Goal: Answer question/provide support

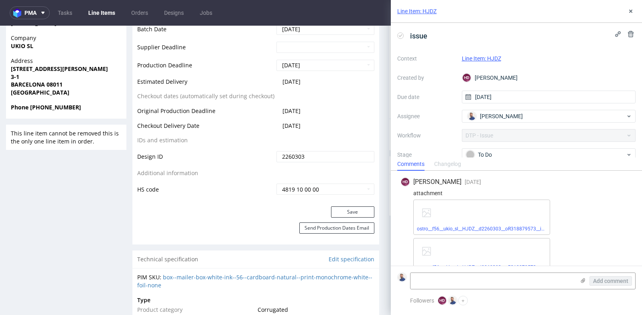
scroll to position [132, 0]
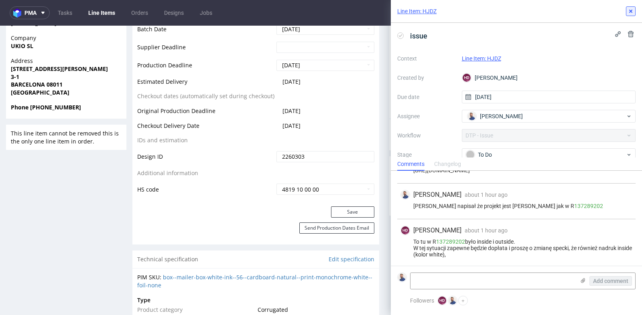
click at [632, 11] on icon at bounding box center [630, 11] width 6 height 6
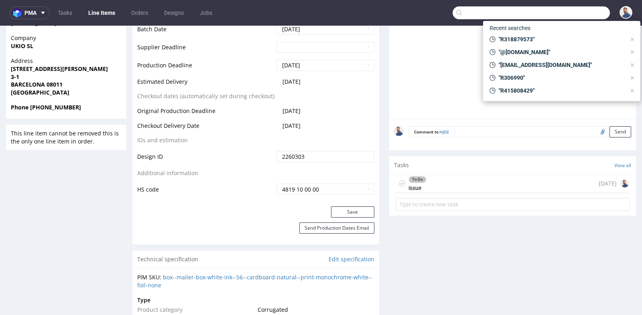
click at [580, 11] on input "text" at bounding box center [530, 12] width 157 height 13
paste input "R318879573"
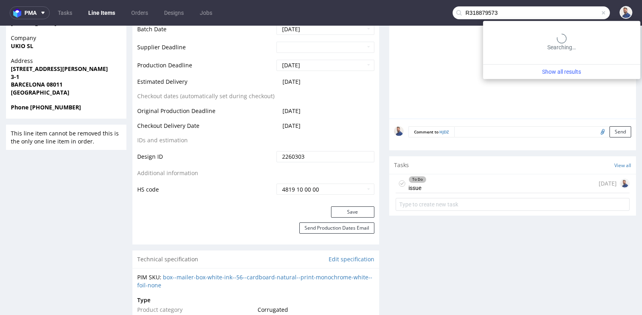
type input "R318879573"
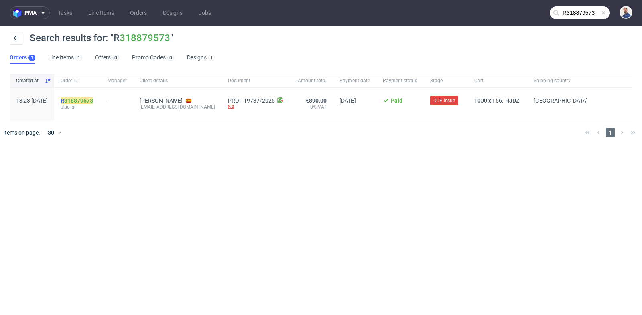
click at [93, 99] on link "318879573" at bounding box center [78, 100] width 29 height 6
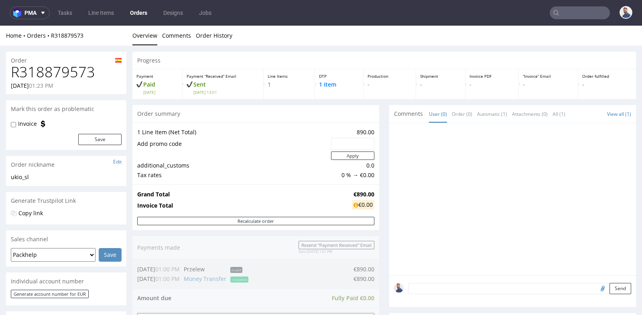
click at [380, 131] on div "Progress Payment Paid [DATE] Payment “Received” Email Sent [DATE] 13:01 Line It…" at bounding box center [383, 274] width 503 height 444
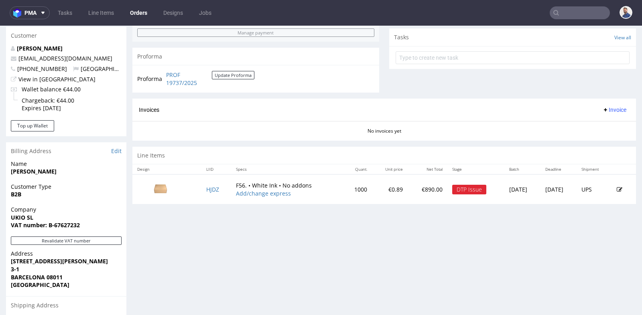
scroll to position [285, 0]
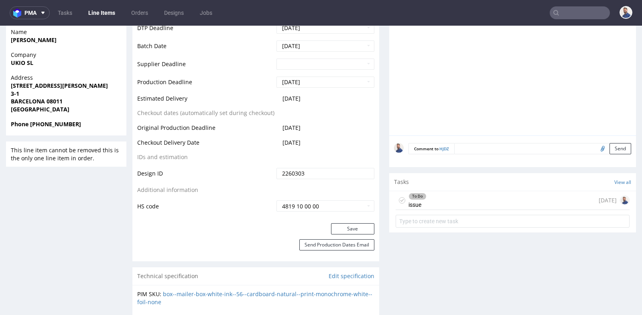
scroll to position [356, 0]
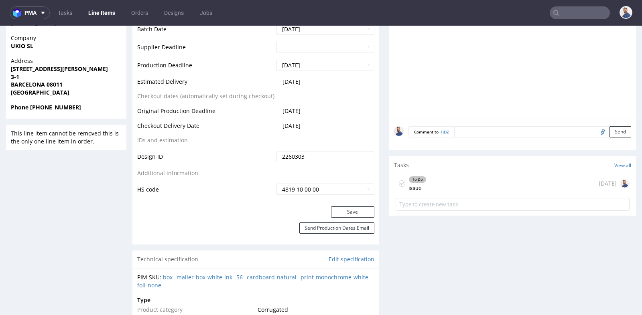
click at [555, 186] on div "To Do issue [DATE]" at bounding box center [512, 183] width 234 height 19
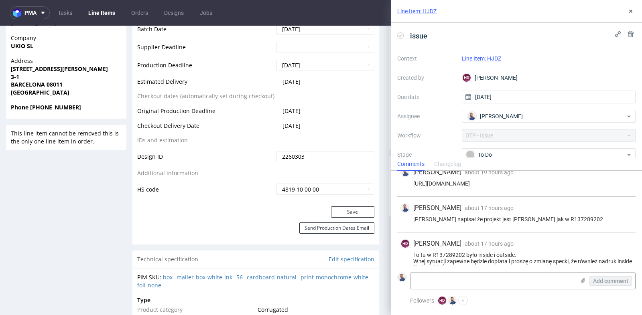
scroll to position [132, 0]
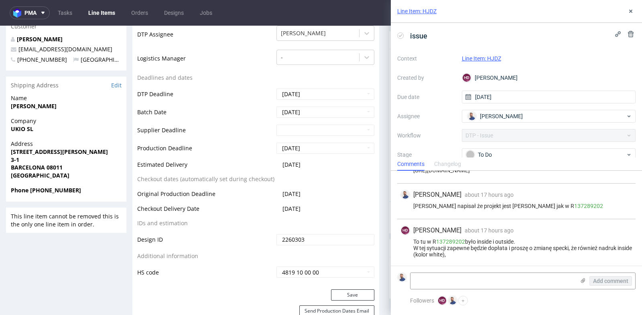
scroll to position [267, 0]
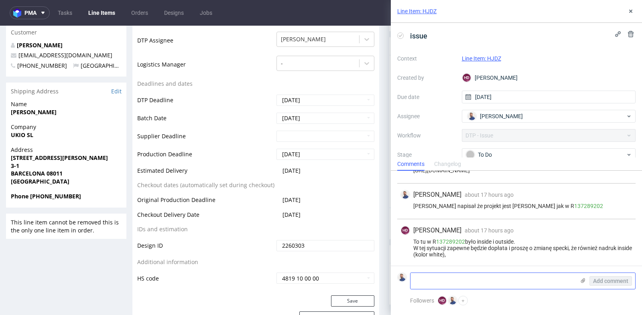
click at [435, 286] on textarea at bounding box center [492, 281] width 164 height 16
paste textarea "R318879573"
click at [437, 279] on textarea "R318879573" at bounding box center [492, 281] width 164 height 16
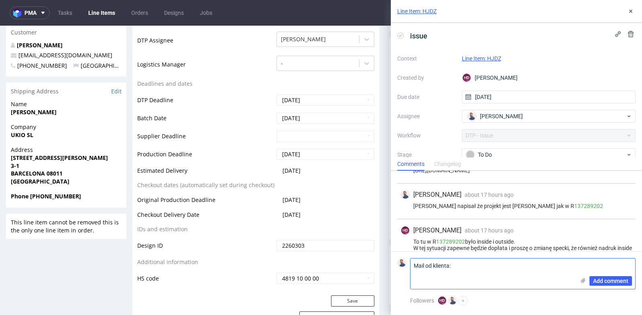
paste textarea "I apologize again. Could you please explain the difference or error you found i…"
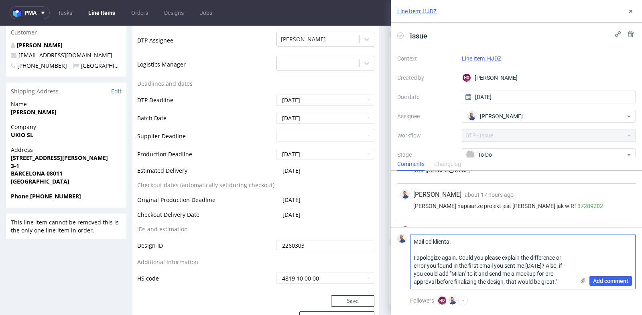
click at [413, 260] on textarea "Mail od klienta: I apologize again. Could you please explain the difference or …" at bounding box center [492, 262] width 164 height 55
type textarea "Mail od klienta: "I apologize again. Could you please explain the difference or…"
click at [614, 282] on span "Add comment" at bounding box center [610, 281] width 35 height 6
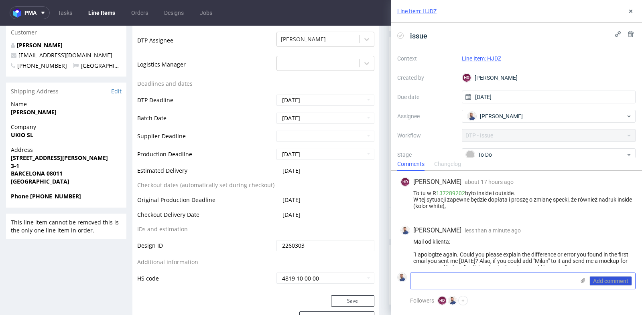
scroll to position [193, 0]
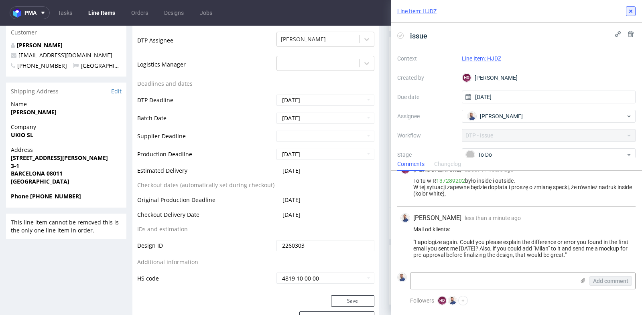
click at [629, 10] on use at bounding box center [630, 11] width 3 height 3
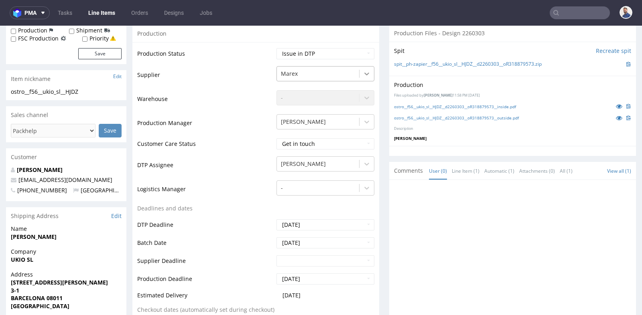
scroll to position [125, 0]
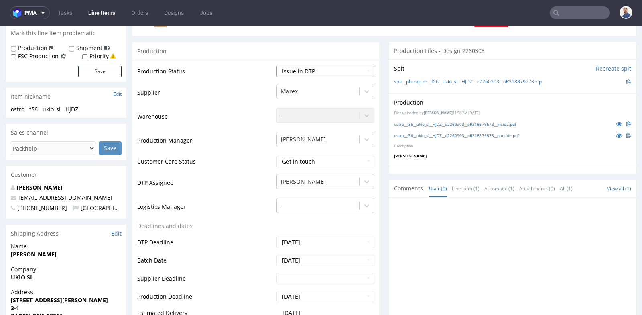
click at [359, 72] on select "Waiting for Artwork Waiting for Diecut Waiting for Mockup Waiting for DTP Waiti…" at bounding box center [325, 71] width 98 height 11
select select "back_for_dtp"
click at [375, 123] on div "Production Status Waiting for Artwork Waiting for Diecut Waiting for Mockup Wai…" at bounding box center [255, 249] width 247 height 378
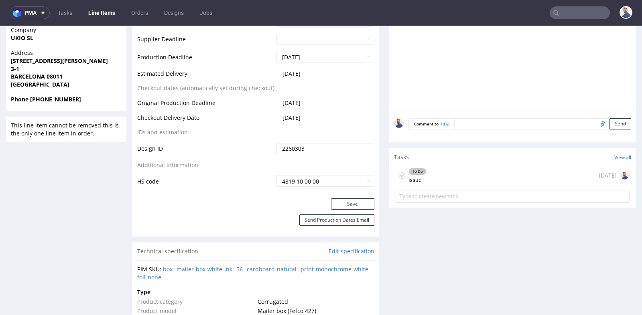
scroll to position [392, 0]
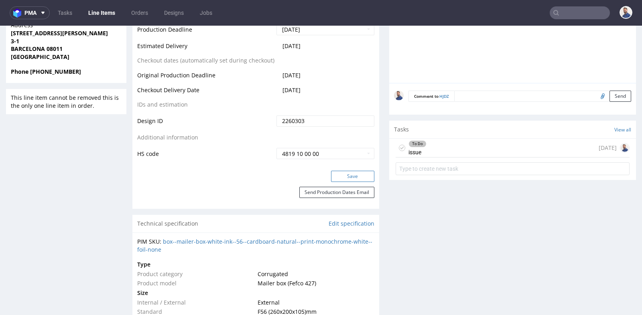
click at [358, 175] on button "Save" at bounding box center [352, 176] width 43 height 11
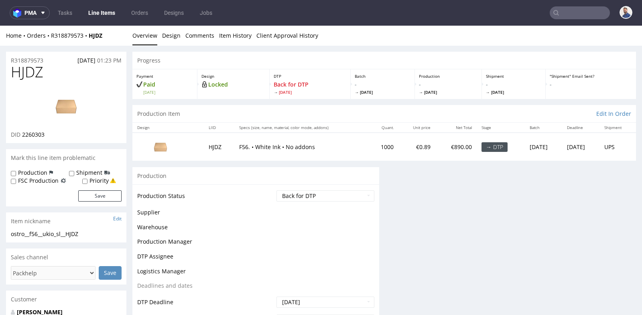
scroll to position [391, 0]
